Goal: Task Accomplishment & Management: Use online tool/utility

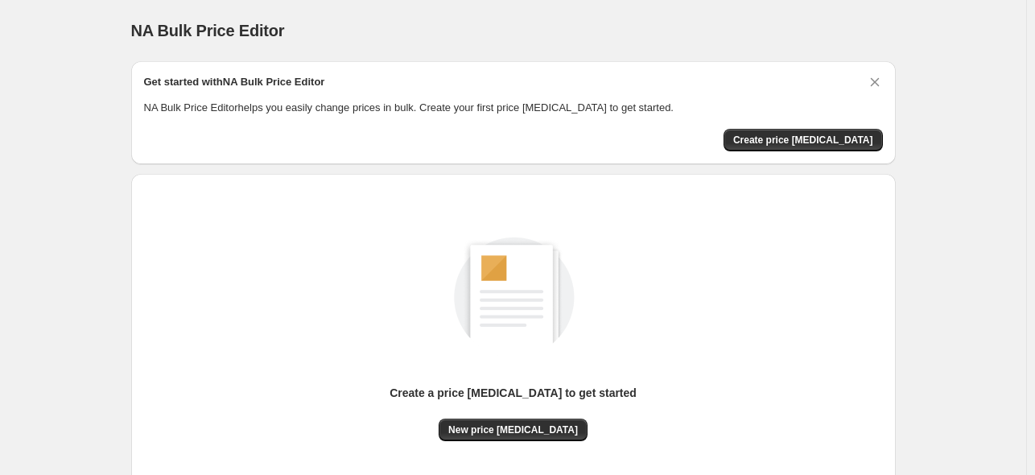
click at [824, 142] on span "Create price [MEDICAL_DATA]" at bounding box center [803, 140] width 140 height 13
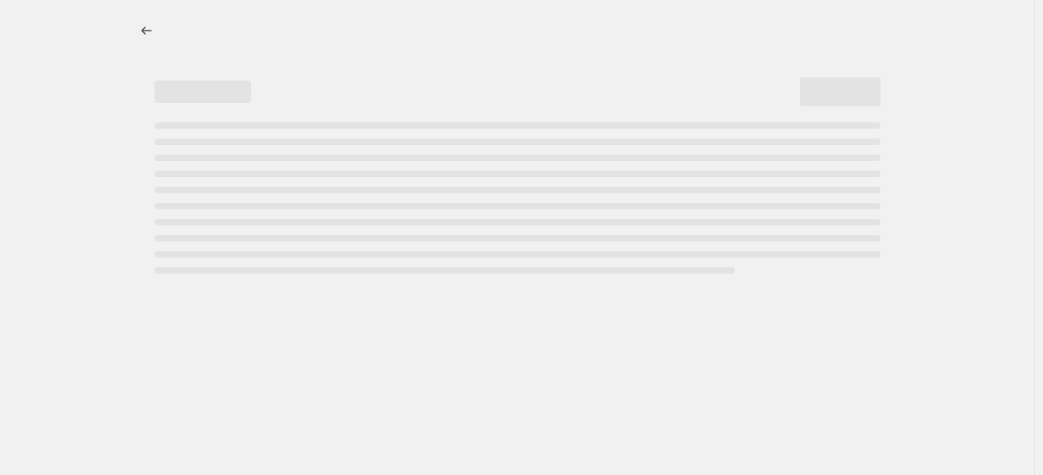
select select "percentage"
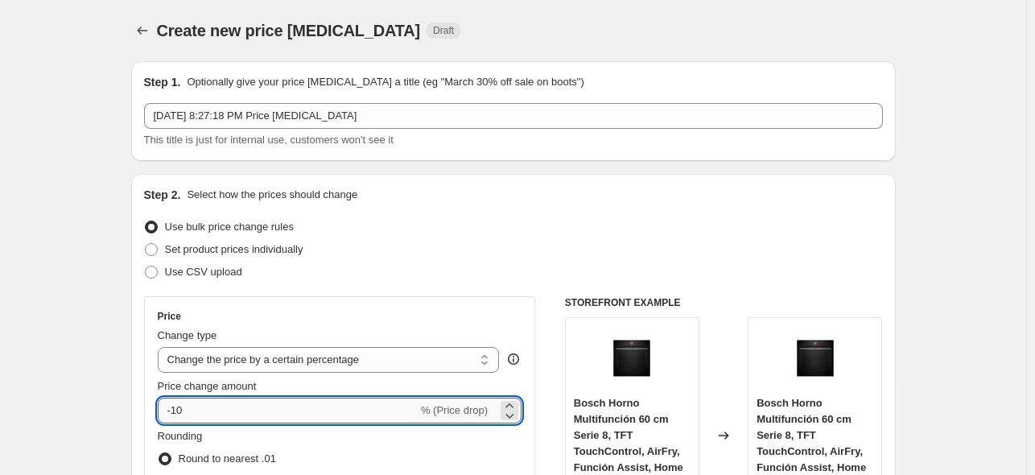
click at [319, 418] on input "-10" at bounding box center [288, 411] width 260 height 26
type input "-1"
type input "-35"
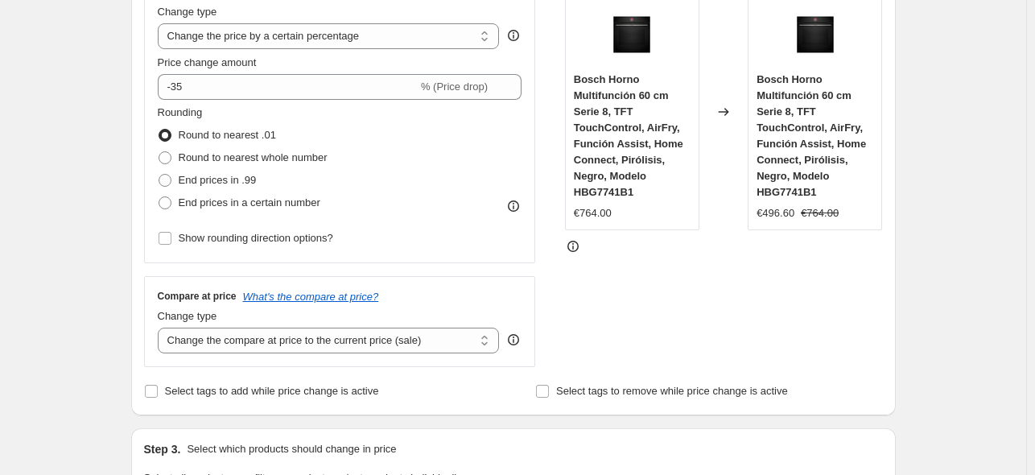
scroll to position [381, 0]
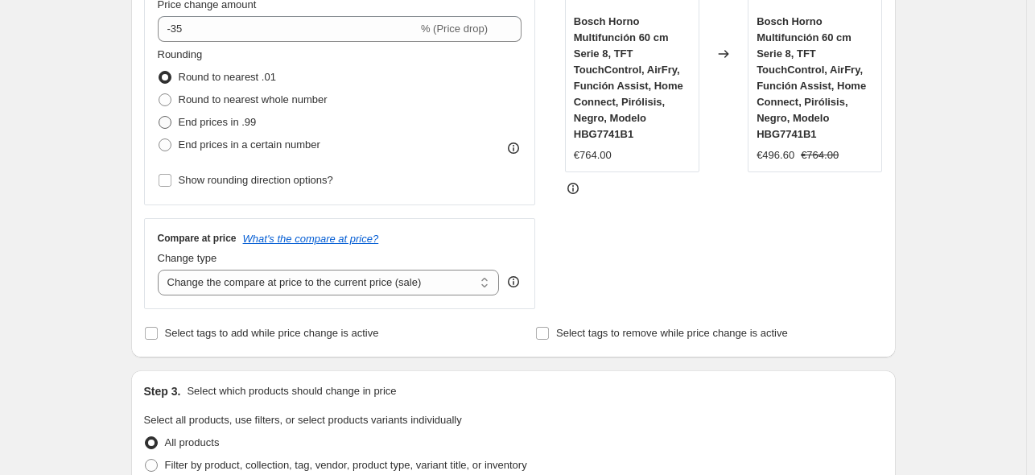
click at [225, 128] on span "End prices in .99" at bounding box center [218, 122] width 78 height 12
click at [159, 117] on input "End prices in .99" at bounding box center [159, 116] width 1 height 1
radio input "true"
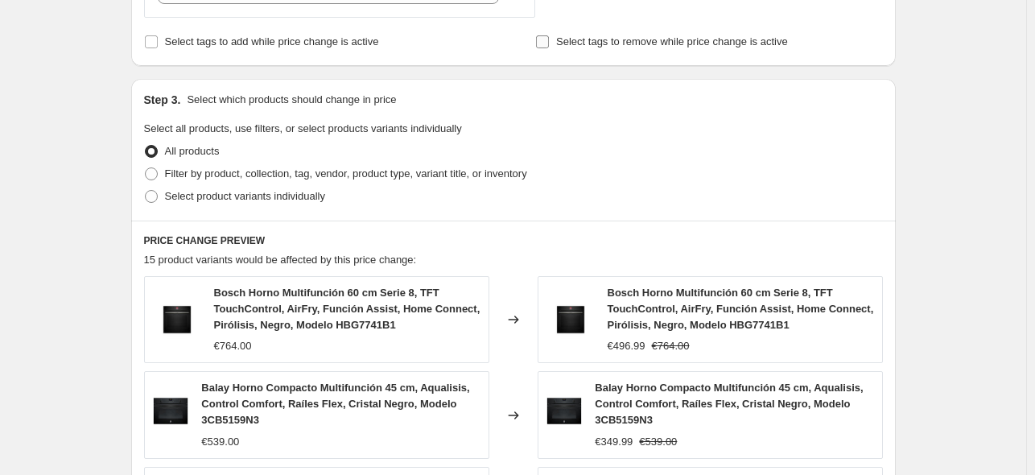
scroll to position [1222, 0]
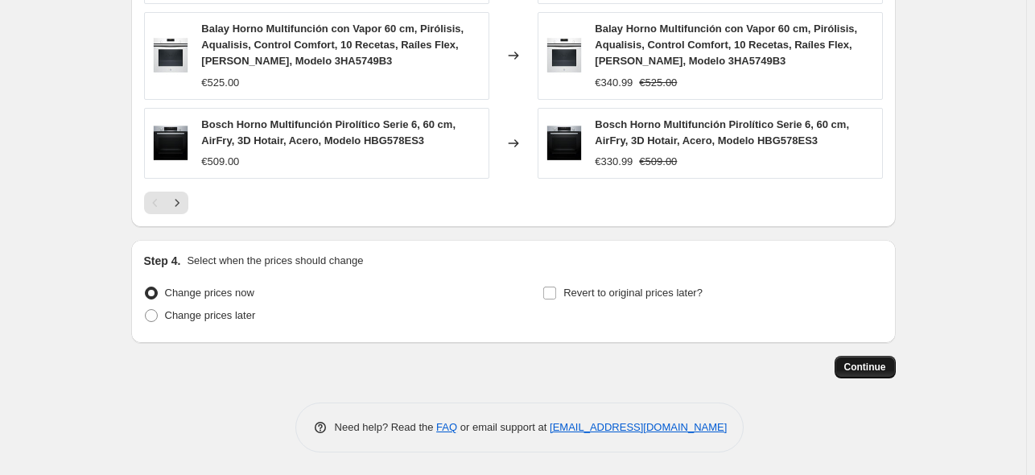
click at [872, 366] on span "Continue" at bounding box center [865, 367] width 42 height 13
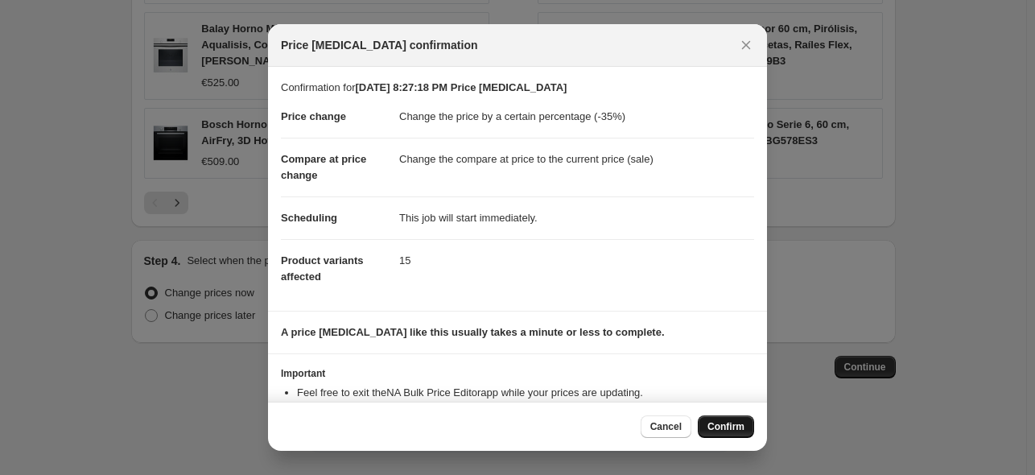
click at [717, 427] on span "Confirm" at bounding box center [725, 426] width 37 height 13
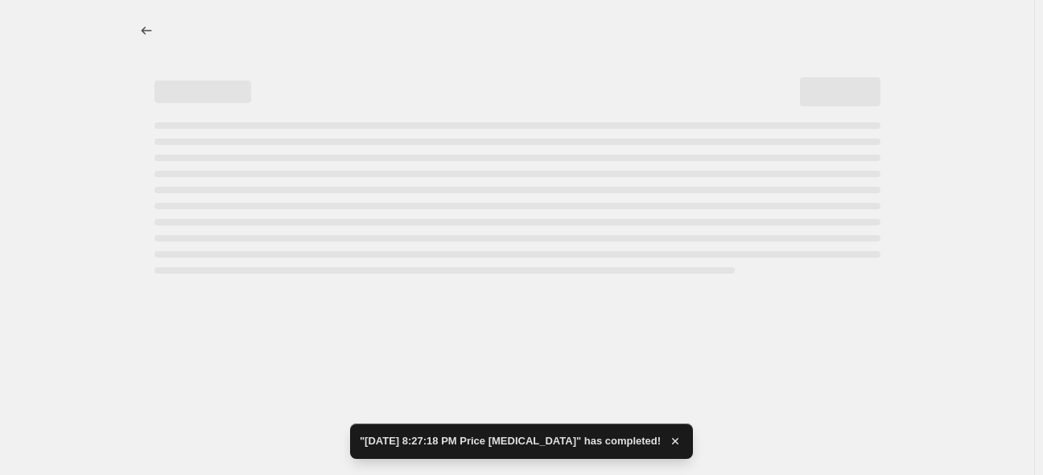
select select "percentage"
